Goal: Information Seeking & Learning: Learn about a topic

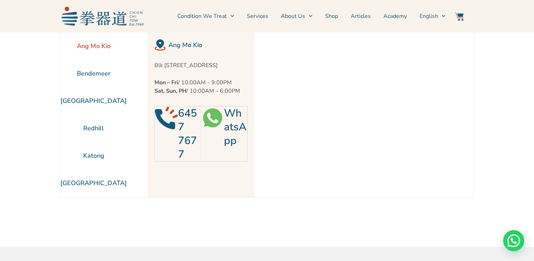
click at [215, 126] on img at bounding box center [212, 117] width 23 height 23
click at [265, 17] on link "Services" at bounding box center [257, 16] width 21 height 18
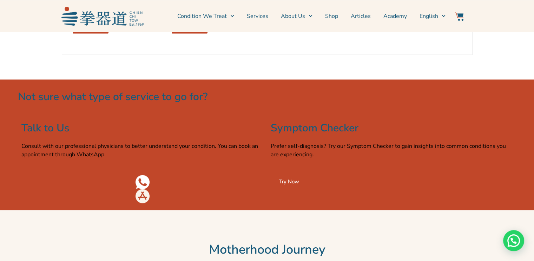
scroll to position [1111, 0]
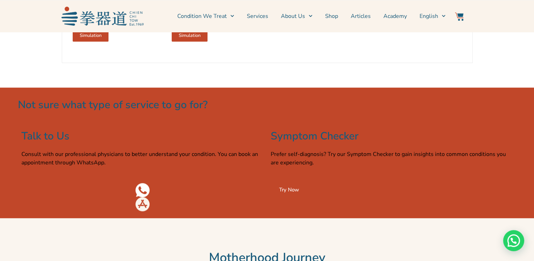
click at [291, 192] on span "Try Now" at bounding box center [289, 189] width 20 height 5
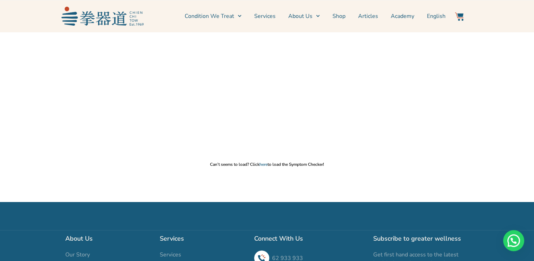
scroll to position [117, 0]
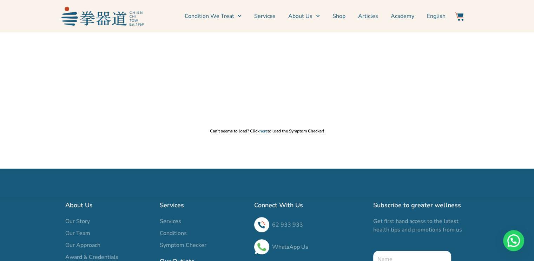
click at [241, 129] on p "Can’t seems to load? Click here to load the Symptom Checker!" at bounding box center [267, 131] width 527 height 6
click at [256, 131] on p "Can’t seems to load? Click here to load the Symptom Checker!" at bounding box center [267, 131] width 527 height 6
click at [283, 133] on div "Can’t seems to load? Click here to load the Symptom Checker!" at bounding box center [267, 134] width 527 height 12
click at [300, 132] on p "Can’t seems to load? Click here to load the Symptom Checker!" at bounding box center [267, 131] width 527 height 6
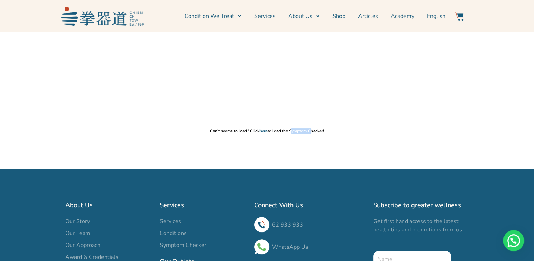
scroll to position [0, 0]
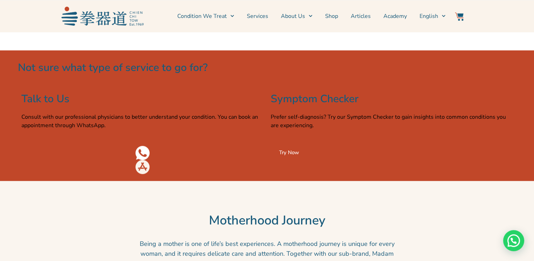
scroll to position [1170, 0]
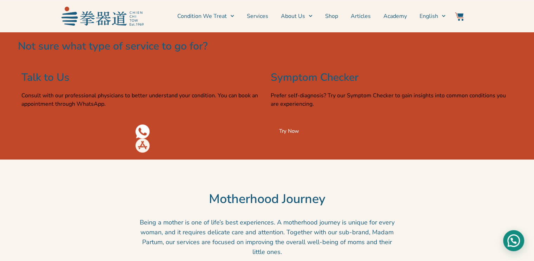
click at [513, 241] on div "Need help?" at bounding box center [513, 240] width 21 height 21
click at [142, 138] on img at bounding box center [142, 131] width 14 height 14
